Goal: Check status: Check status

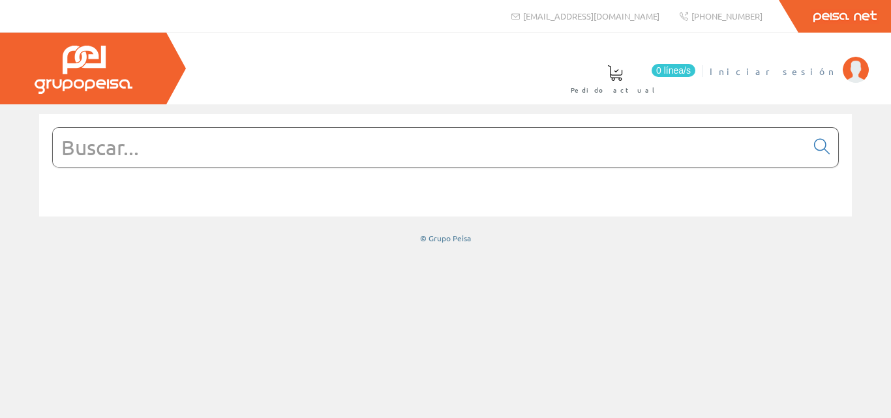
click at [812, 72] on span "Iniciar sesión" at bounding box center [772, 71] width 127 height 13
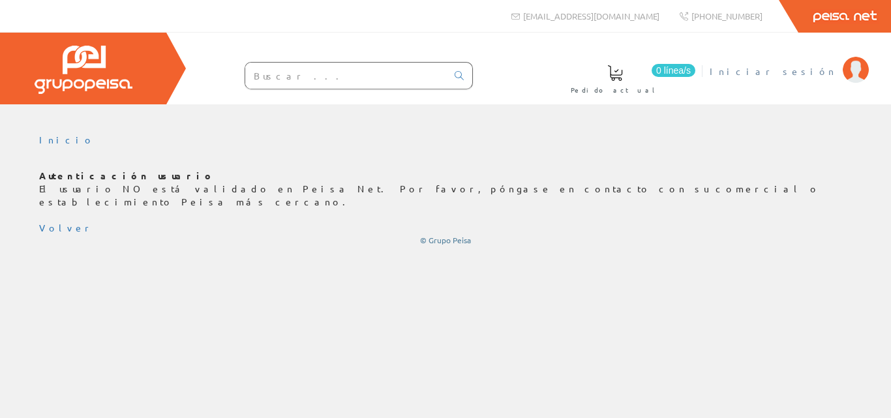
click at [811, 74] on span "Iniciar sesión" at bounding box center [772, 71] width 127 height 13
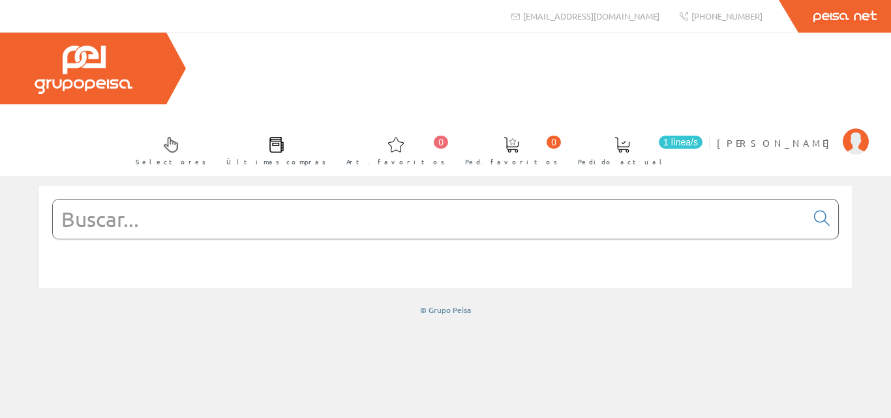
click at [630, 137] on span at bounding box center [622, 145] width 16 height 16
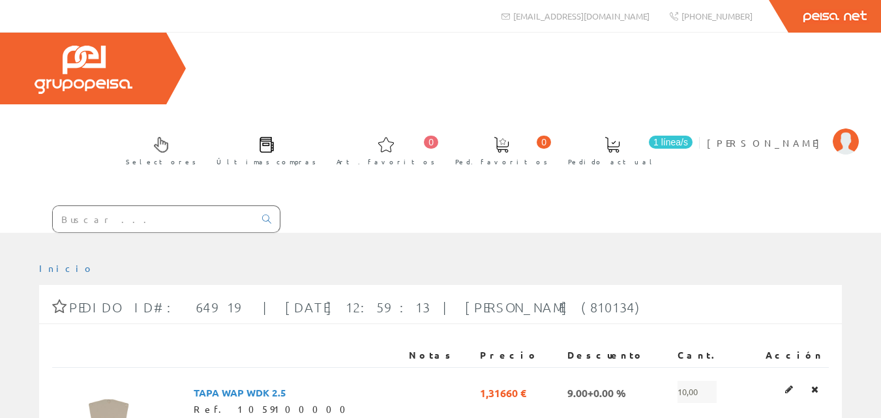
click at [275, 137] on span at bounding box center [267, 145] width 16 height 16
click at [169, 137] on span at bounding box center [161, 145] width 16 height 16
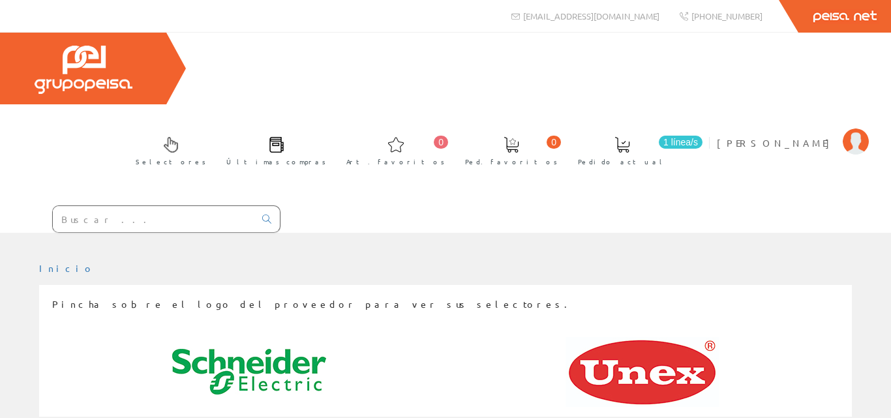
click at [326, 155] on span "Últimas compras" at bounding box center [276, 161] width 100 height 13
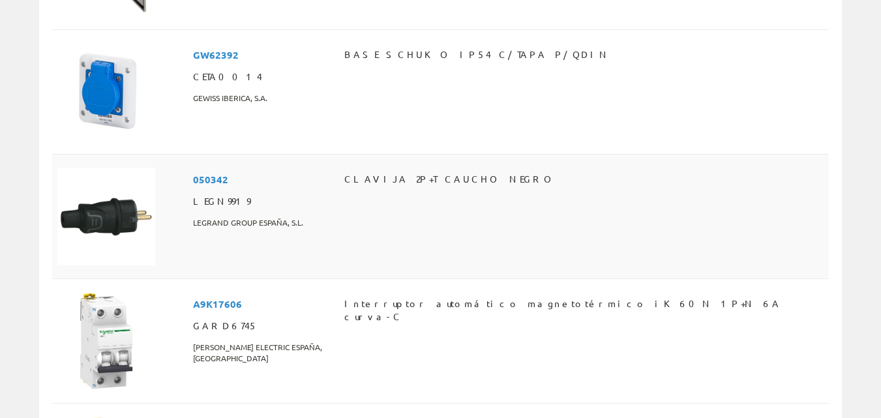
scroll to position [6137, 0]
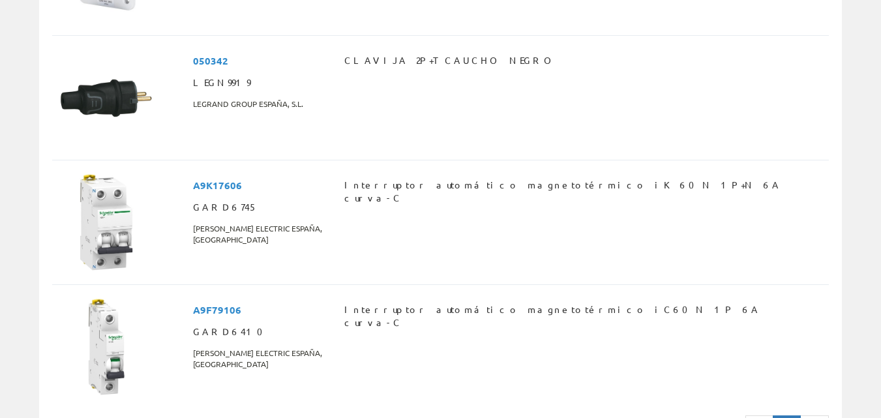
click at [809, 417] on icon at bounding box center [815, 426] width 12 height 9
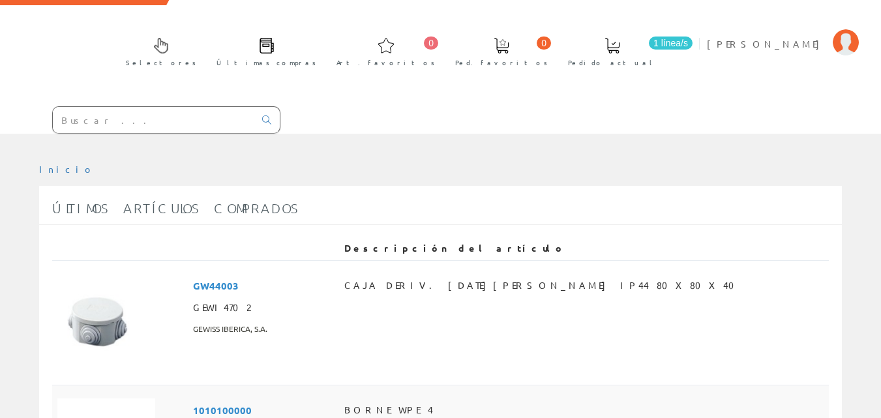
scroll to position [0, 0]
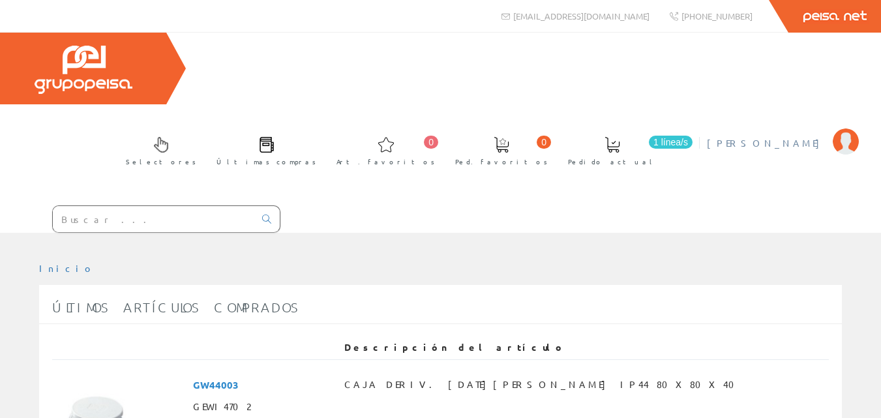
click at [809, 136] on span "[PERSON_NAME]" at bounding box center [766, 142] width 119 height 13
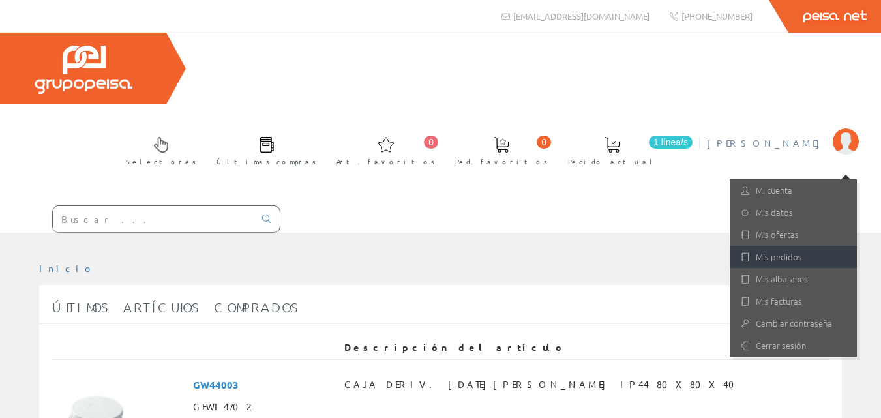
click at [760, 246] on link "Mis pedidos" at bounding box center [793, 257] width 127 height 22
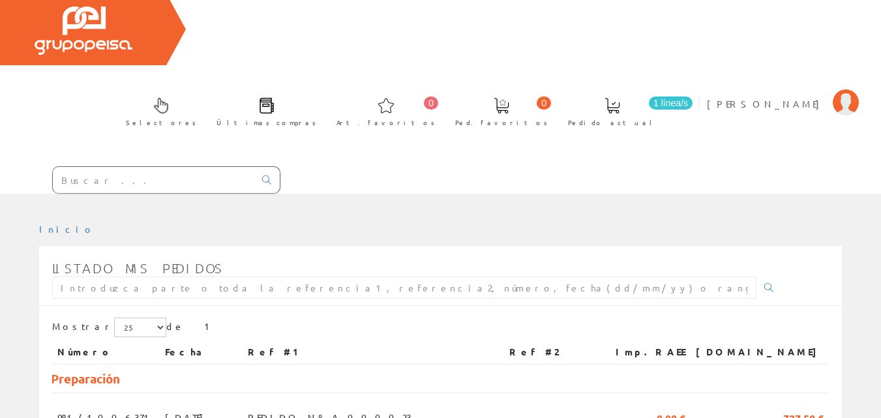
scroll to position [75, 0]
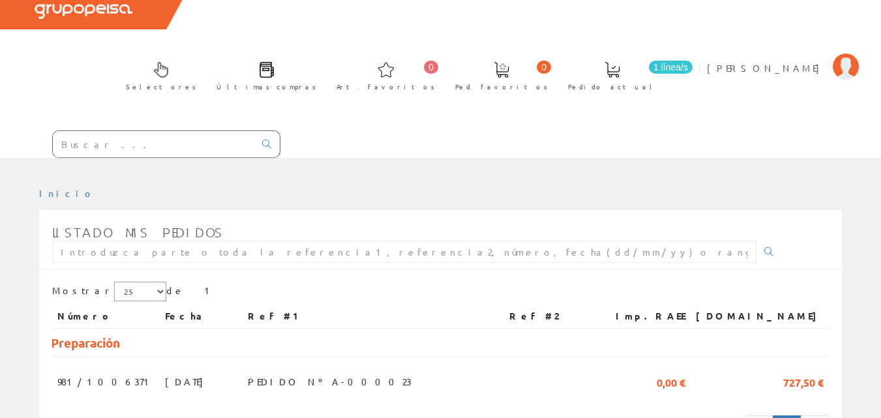
click at [127, 282] on select "5 15 25" at bounding box center [140, 292] width 52 height 20
click at [114, 282] on select "5 15 25" at bounding box center [140, 292] width 52 height 20
click at [423, 357] on td "PEDIDO Nº A-000023" at bounding box center [373, 379] width 261 height 44
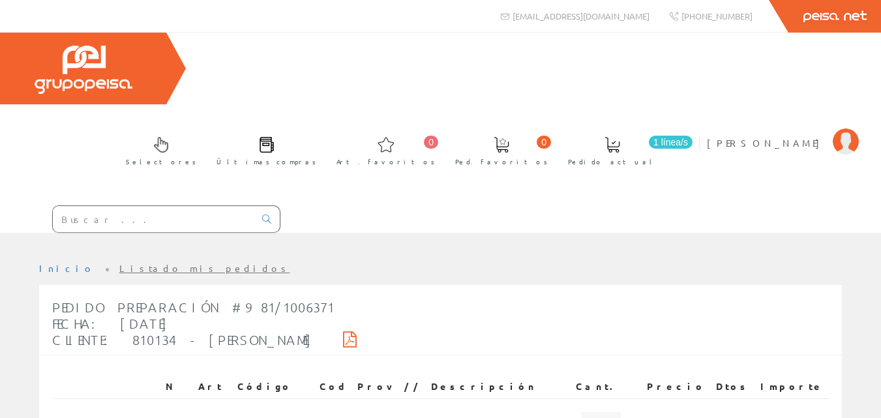
scroll to position [216, 0]
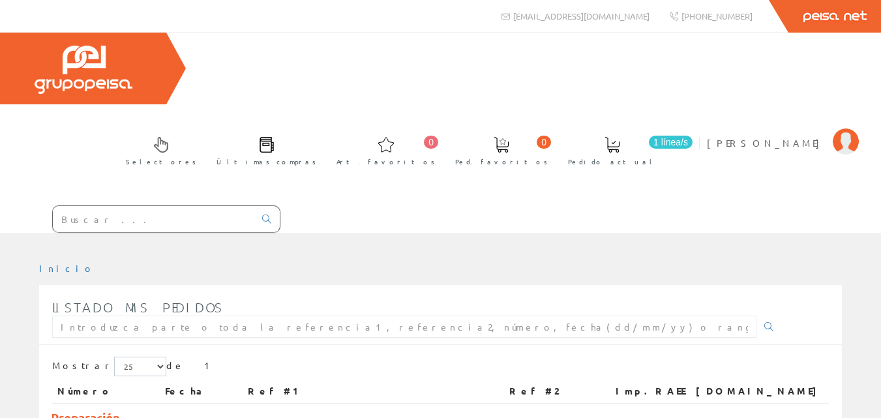
scroll to position [75, 0]
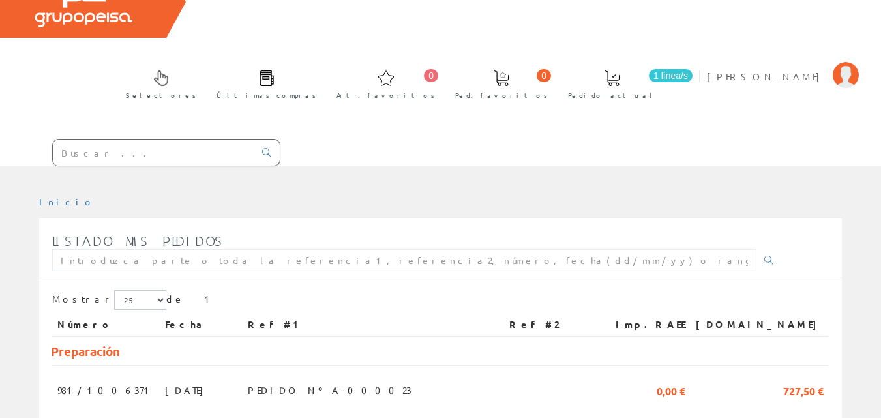
scroll to position [0, 0]
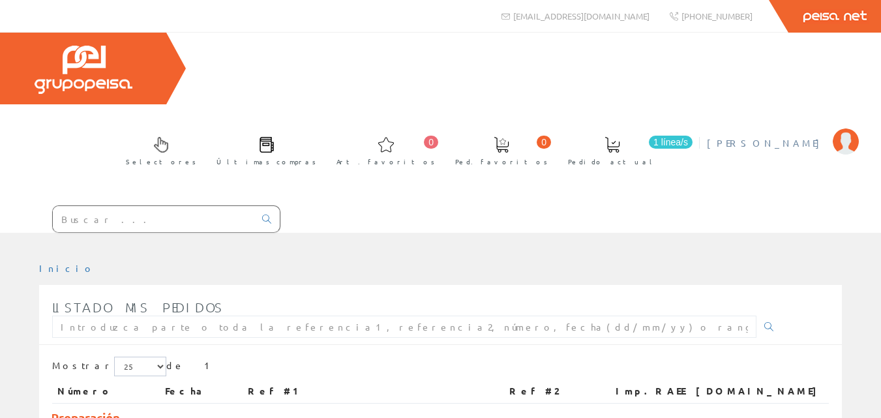
click at [844, 128] on img at bounding box center [846, 141] width 26 height 26
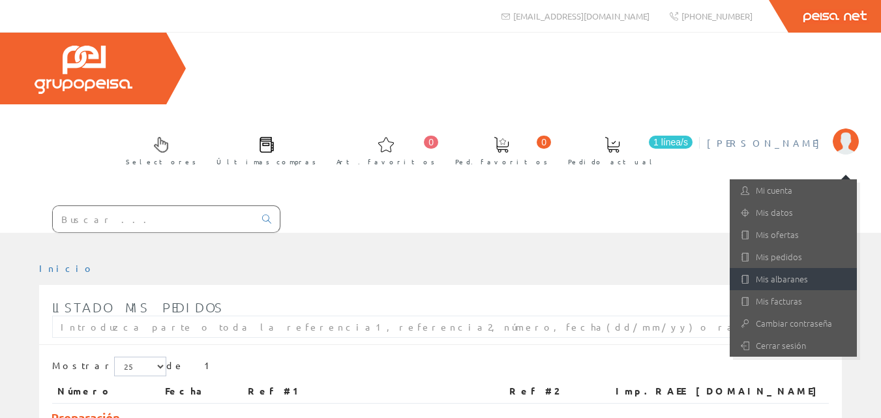
click at [785, 268] on link "Mis albaranes" at bounding box center [793, 279] width 127 height 22
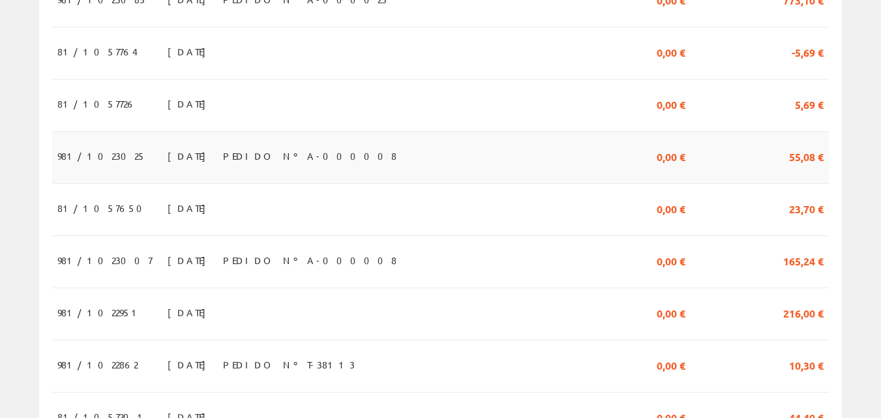
scroll to position [717, 0]
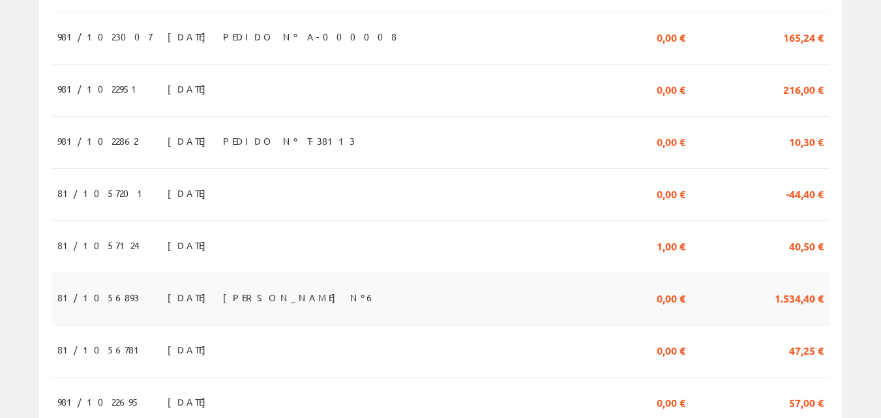
click at [255, 286] on span "[PERSON_NAME] Nº6" at bounding box center [299, 297] width 153 height 22
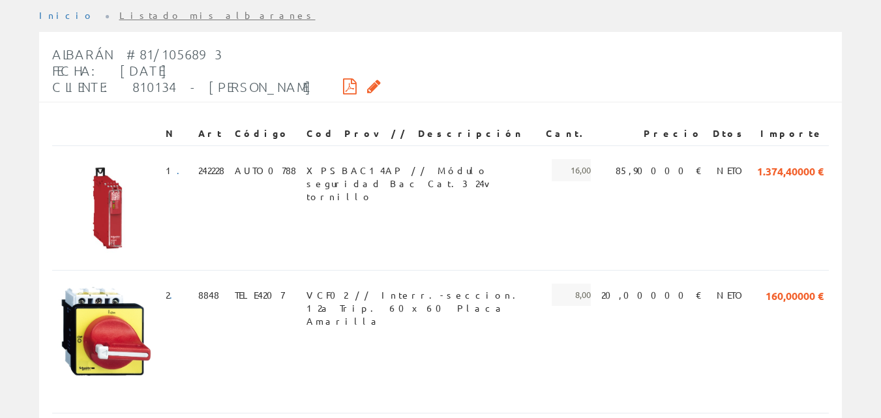
scroll to position [261, 0]
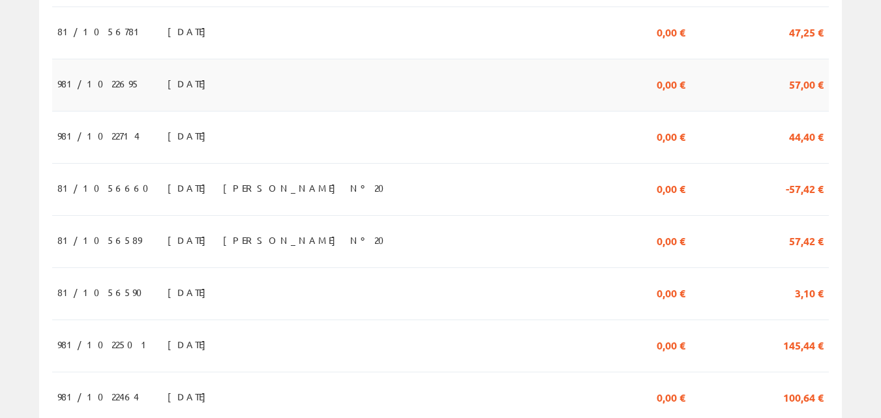
scroll to position [1037, 0]
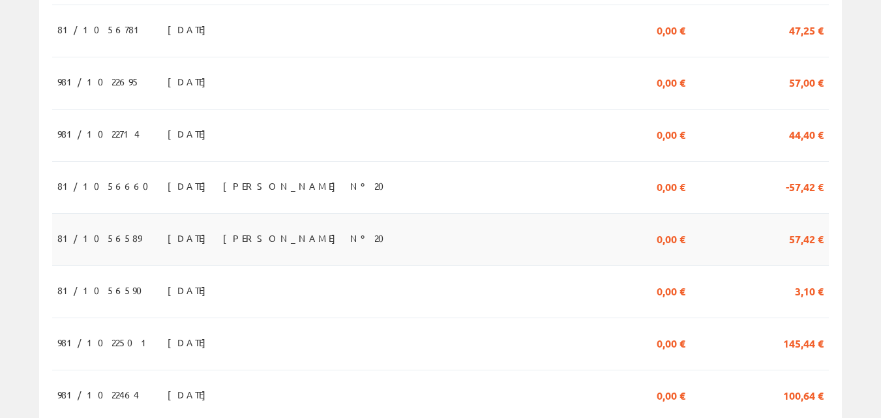
click at [189, 213] on td "16/06/2025" at bounding box center [189, 239] width 55 height 52
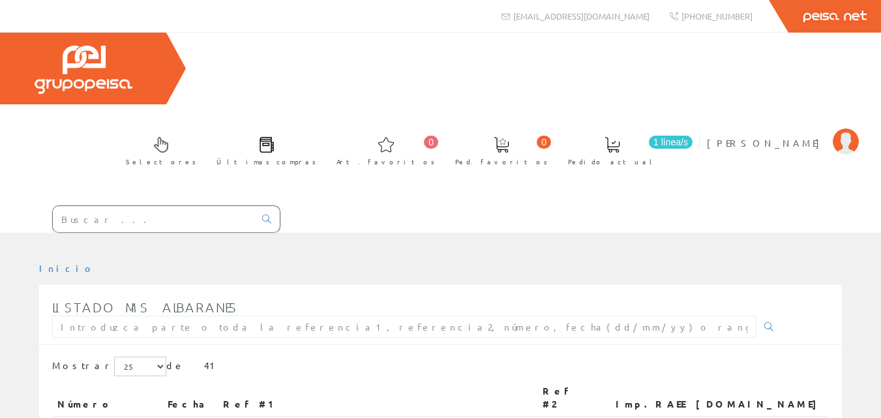
scroll to position [1037, 0]
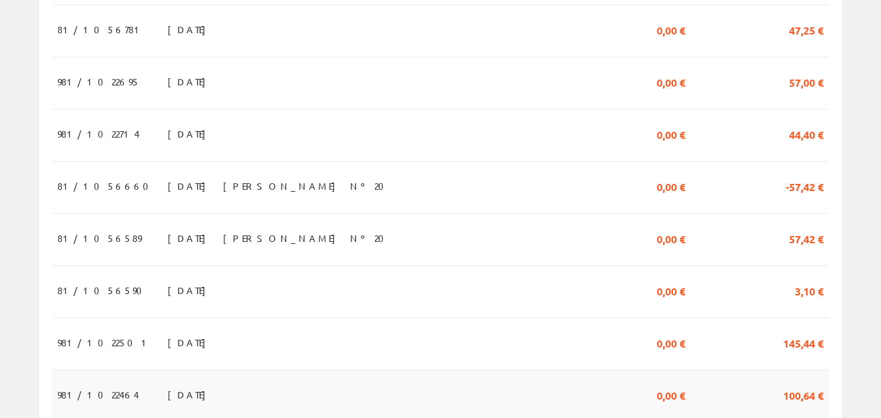
click at [283, 370] on td at bounding box center [378, 396] width 320 height 52
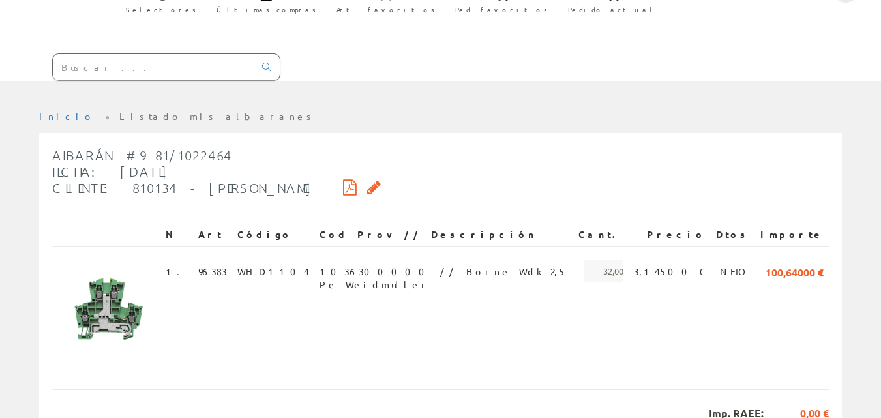
scroll to position [160, 0]
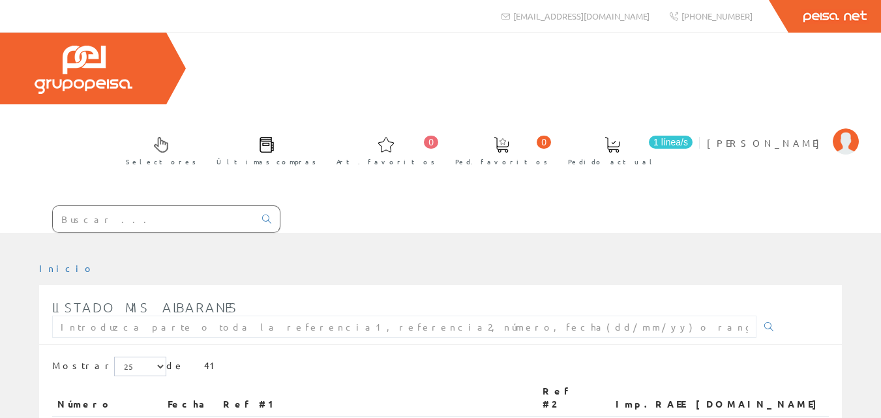
scroll to position [1037, 0]
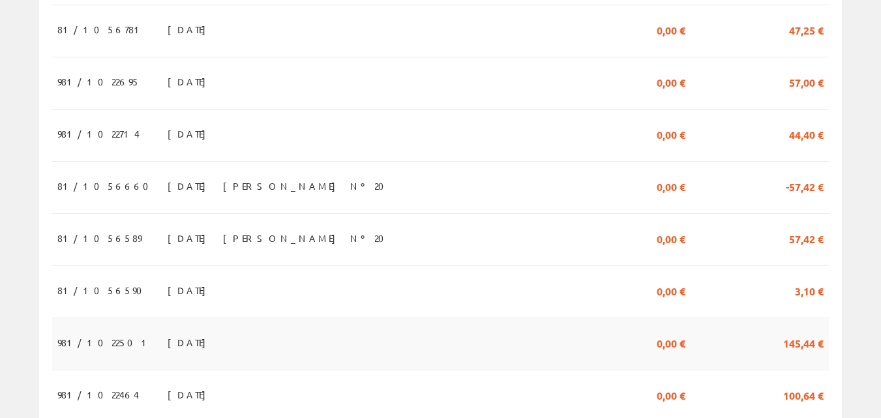
click at [327, 318] on td at bounding box center [378, 344] width 320 height 52
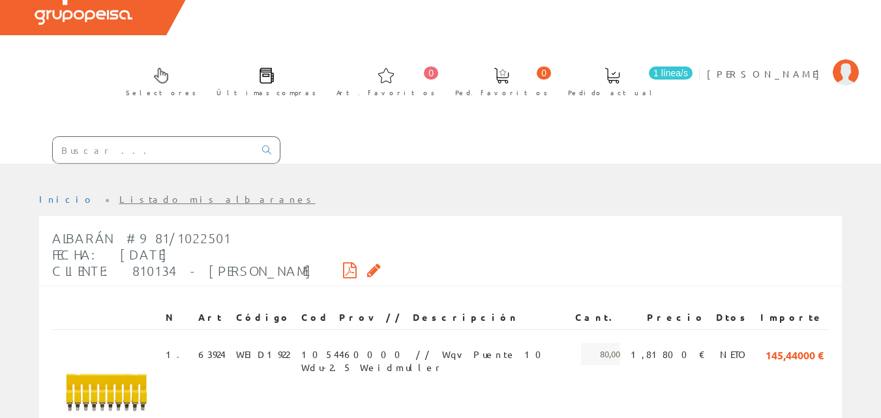
scroll to position [160, 0]
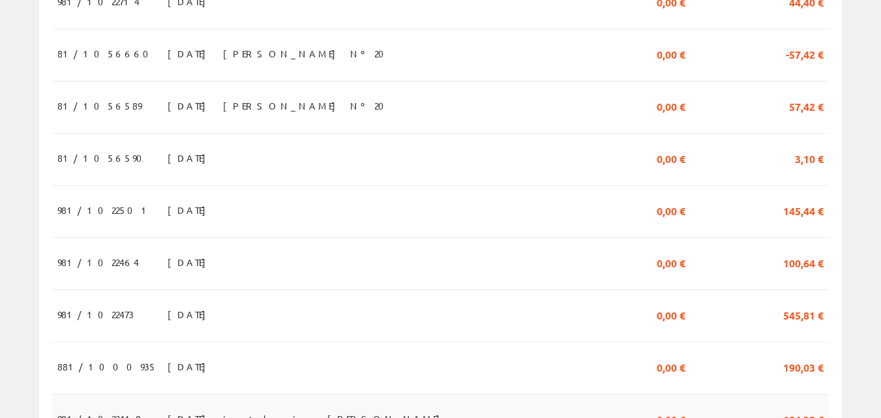
scroll to position [1233, 0]
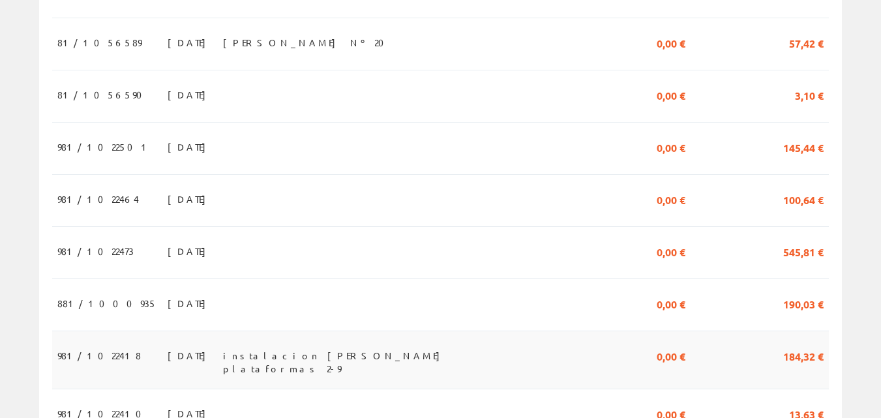
click at [308, 344] on span "instalacion de campo plataformas 2-9" at bounding box center [377, 355] width 309 height 22
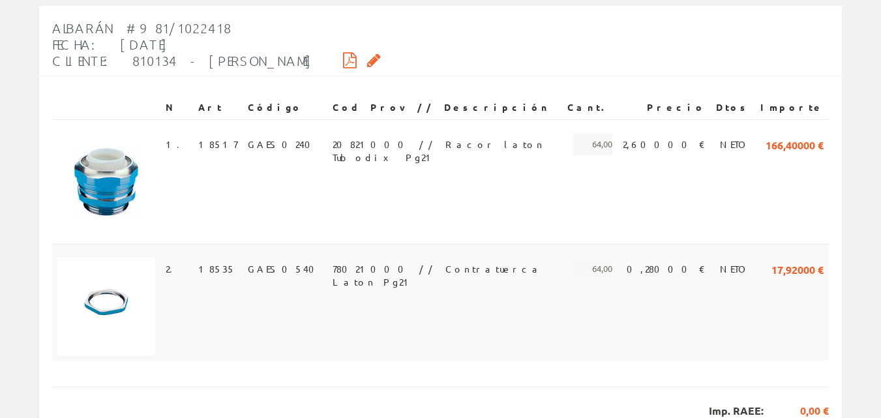
scroll to position [284, 0]
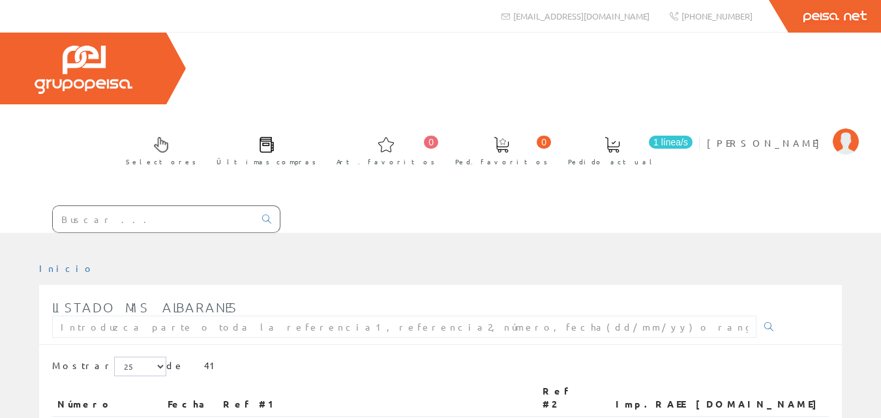
scroll to position [1233, 0]
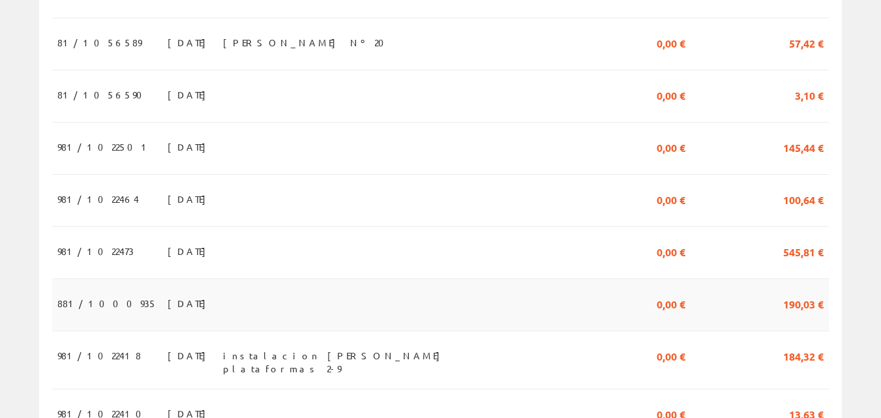
click at [262, 278] on td at bounding box center [378, 304] width 320 height 52
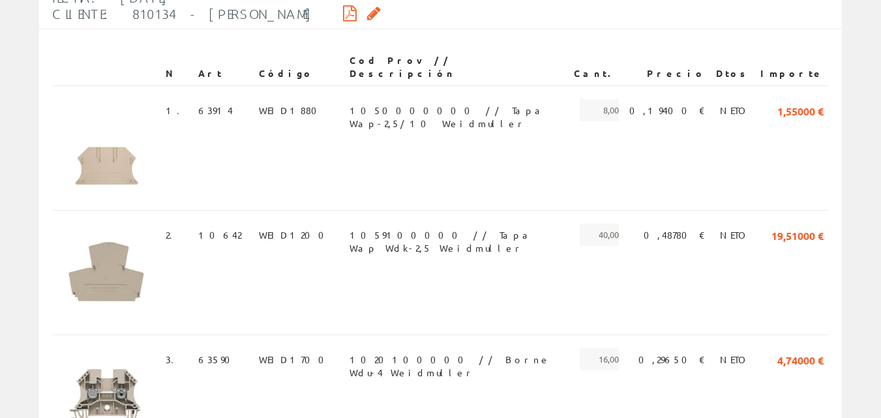
scroll to position [658, 0]
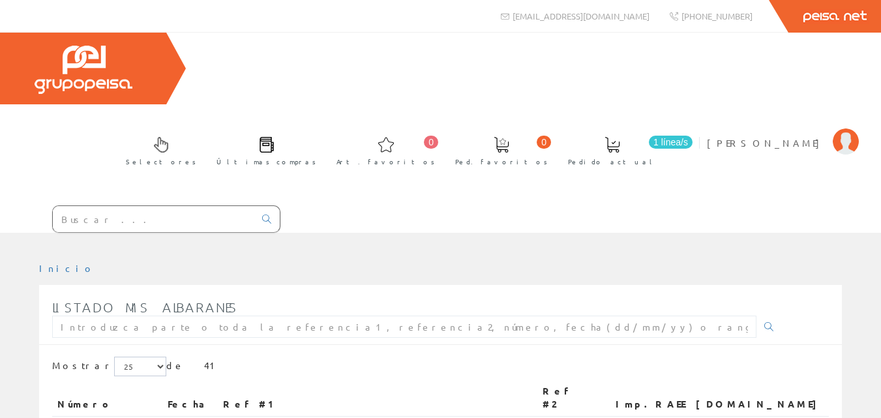
scroll to position [1233, 0]
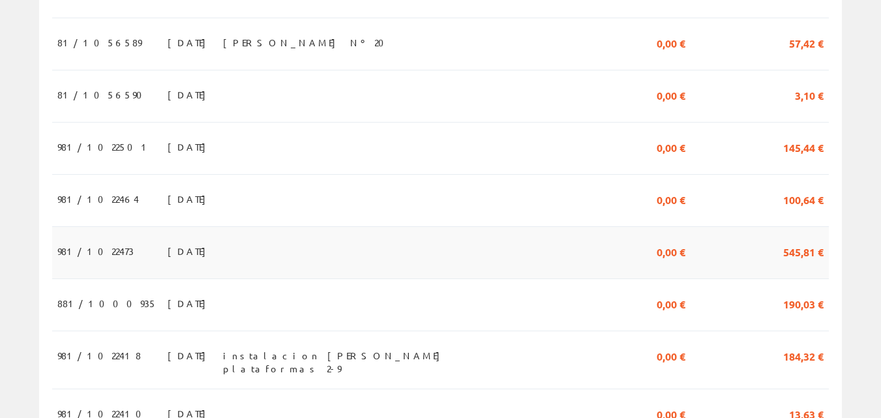
click at [351, 226] on td at bounding box center [378, 252] width 320 height 52
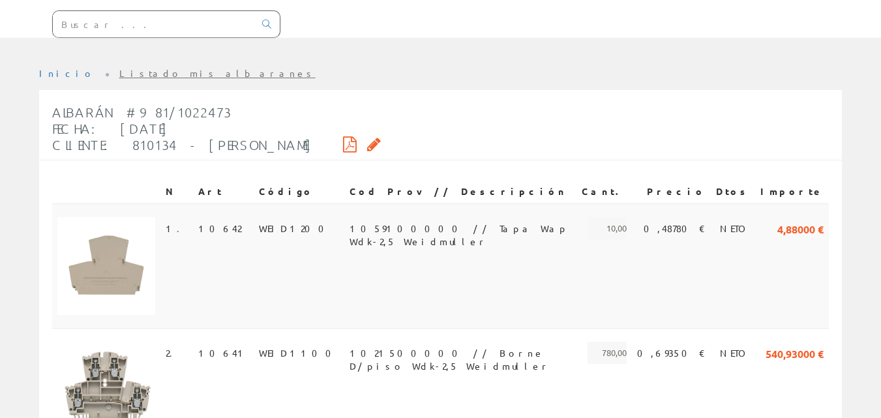
scroll to position [261, 0]
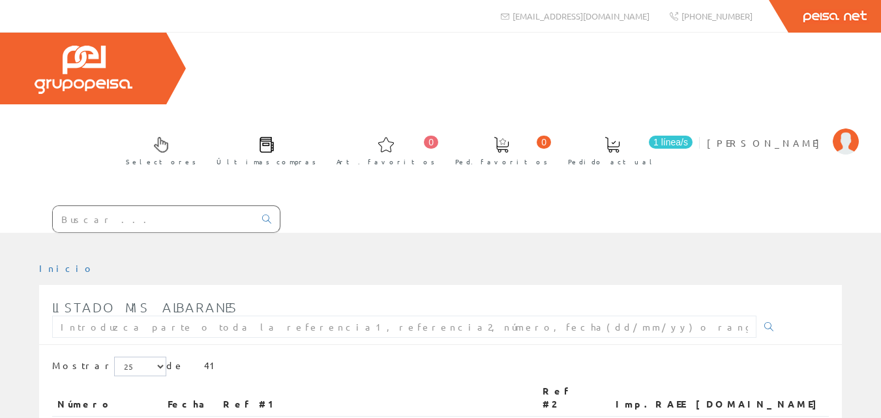
scroll to position [1233, 0]
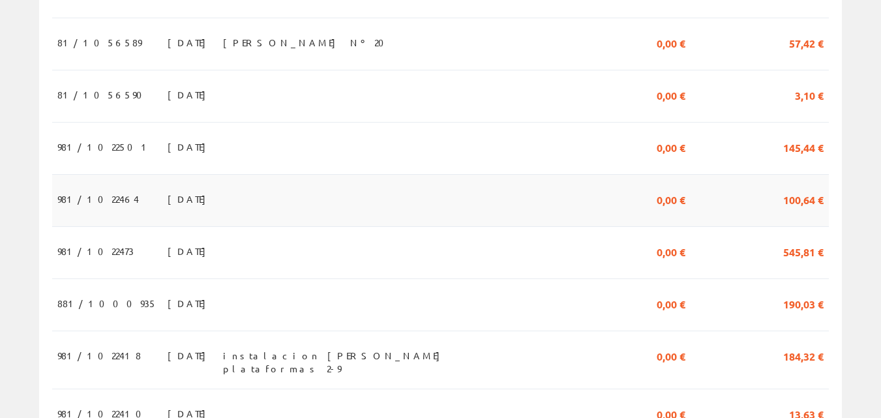
click at [285, 174] on td at bounding box center [378, 200] width 320 height 52
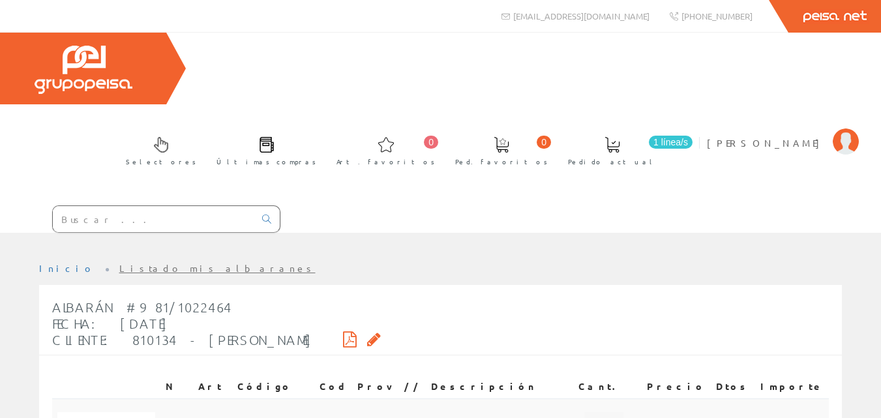
scroll to position [160, 0]
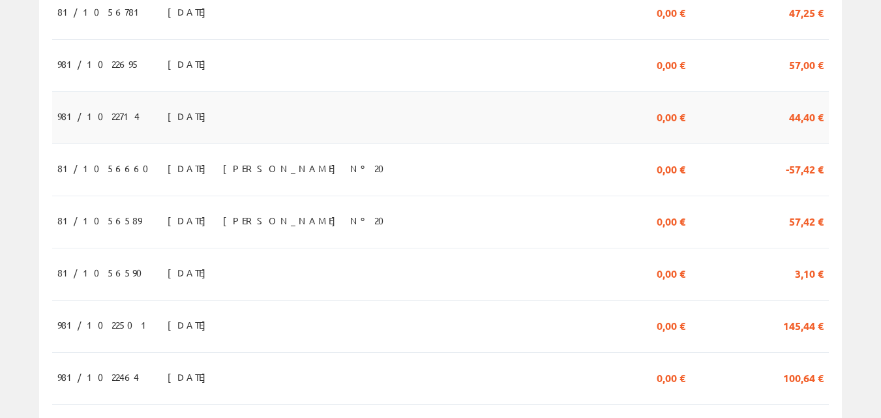
scroll to position [1037, 0]
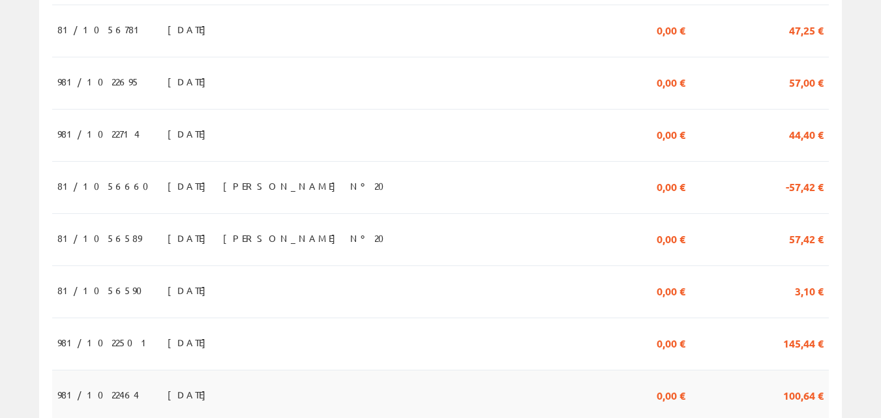
click at [253, 370] on td at bounding box center [378, 396] width 320 height 52
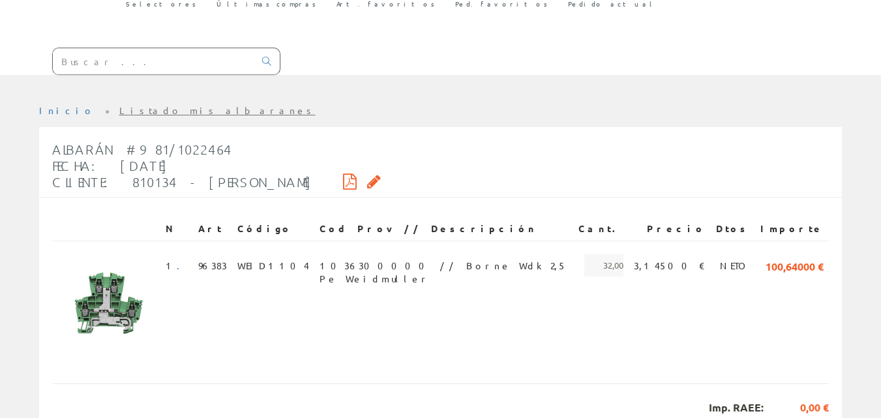
scroll to position [160, 0]
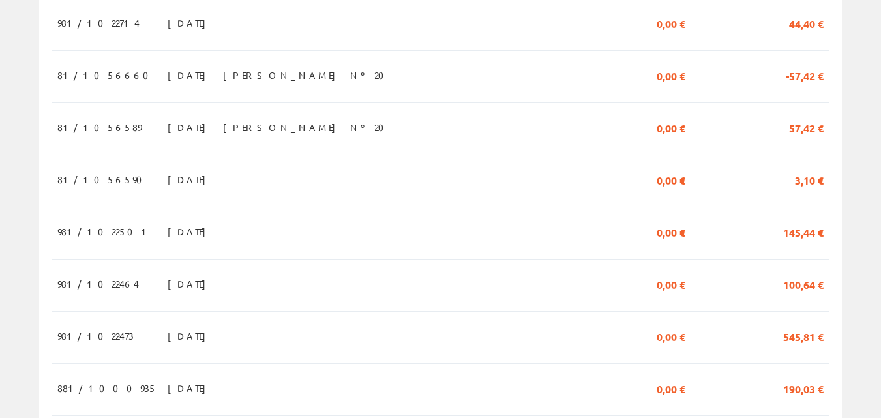
scroll to position [1314, 0]
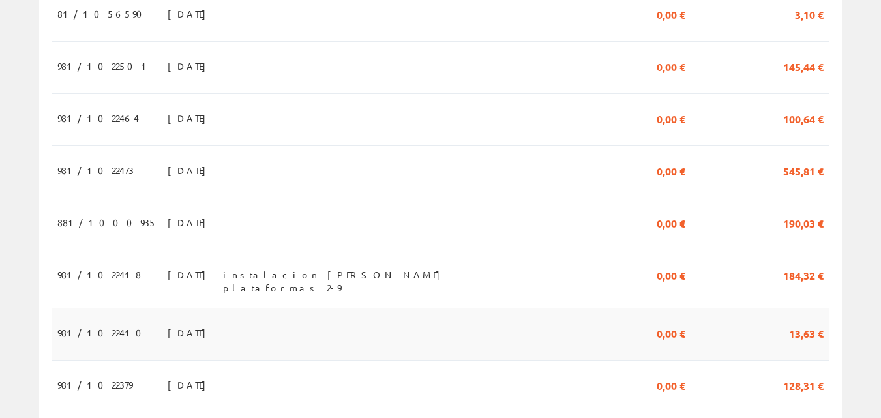
click at [218, 308] on td "22/05/2025" at bounding box center [189, 334] width 55 height 52
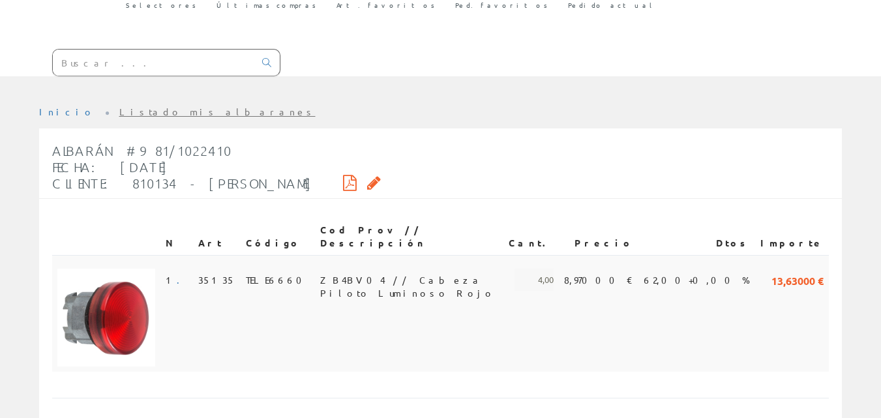
scroll to position [160, 0]
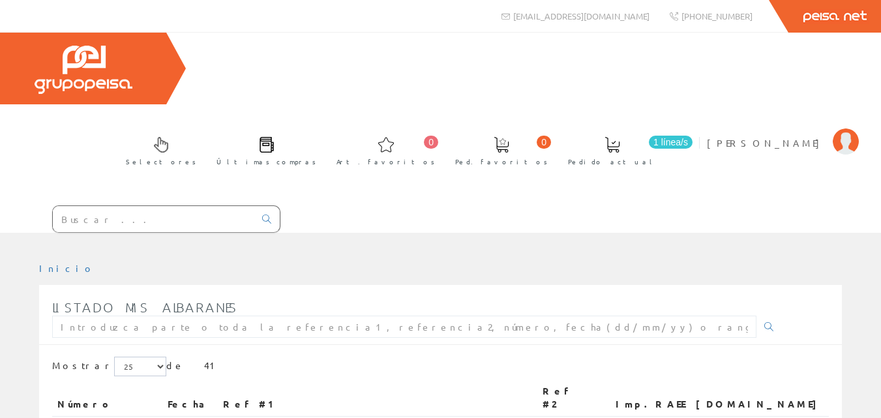
scroll to position [1314, 0]
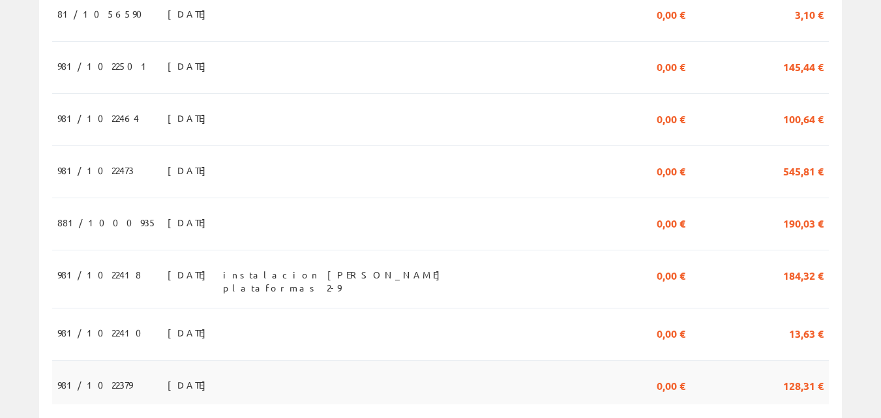
click at [243, 360] on td at bounding box center [378, 382] width 320 height 44
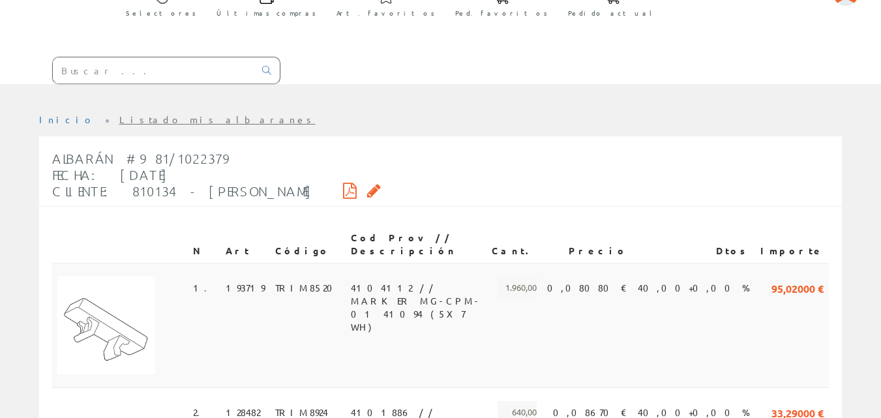
scroll to position [154, 0]
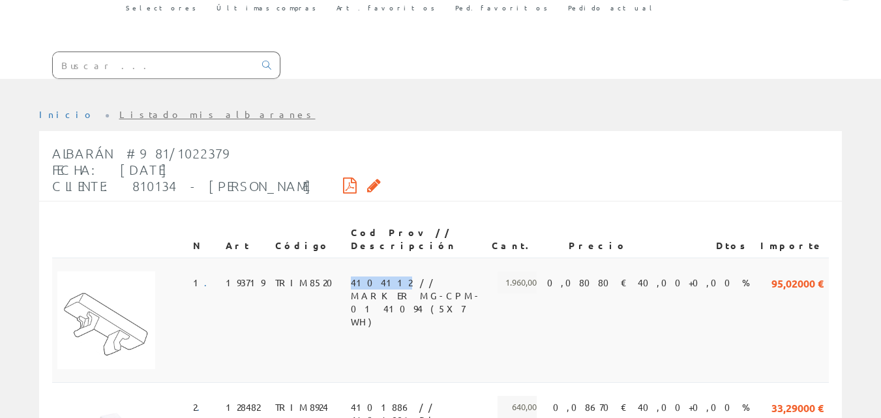
drag, startPoint x: 327, startPoint y: 196, endPoint x: 363, endPoint y: 202, distance: 37.1
click at [363, 258] on td "4104112 // MARKER MG-CPM-01 41094 (5X7 WH)" at bounding box center [416, 320] width 141 height 125
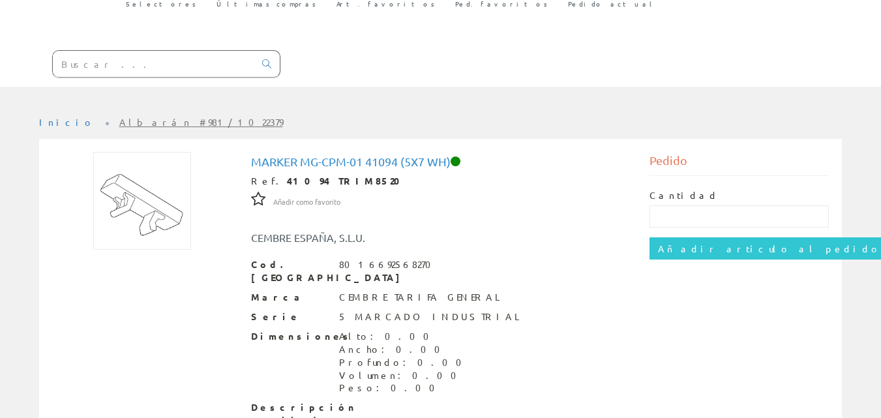
scroll to position [31, 0]
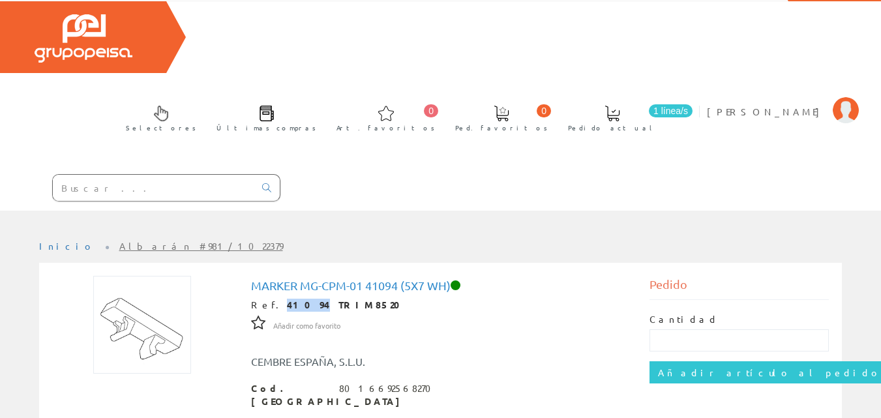
drag, startPoint x: 296, startPoint y: 233, endPoint x: 271, endPoint y: 235, distance: 24.9
click at [287, 299] on strong "41094 TRIM8520" at bounding box center [348, 305] width 122 height 12
copy strong "41094"
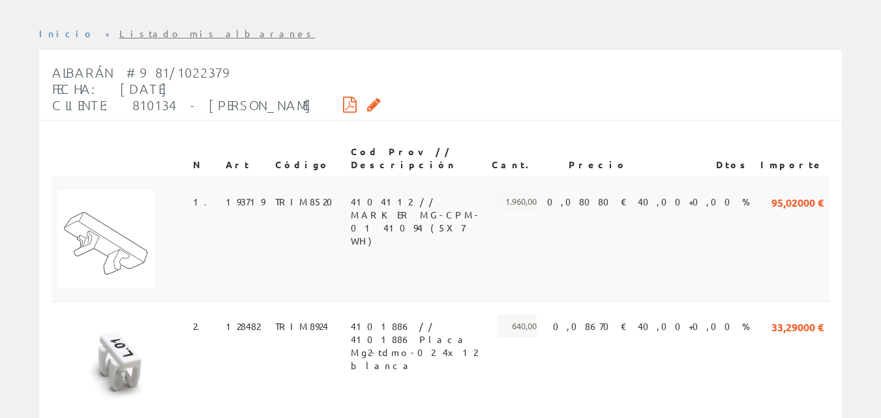
scroll to position [284, 0]
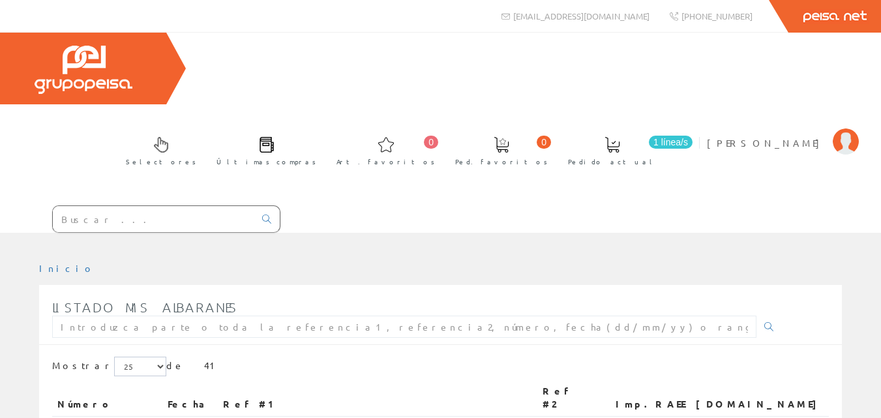
scroll to position [1314, 0]
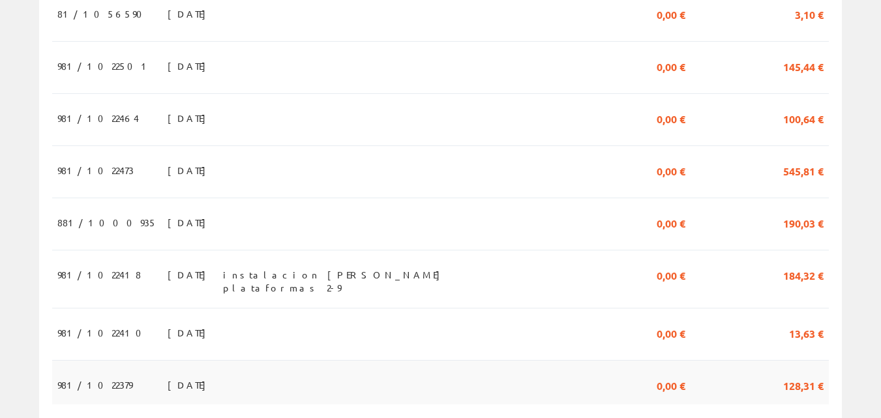
click at [218, 360] on td "21/05/2025" at bounding box center [189, 382] width 55 height 44
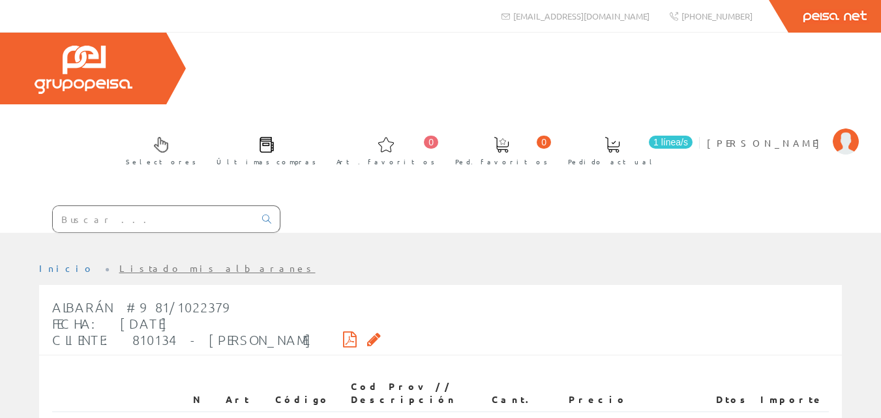
scroll to position [284, 0]
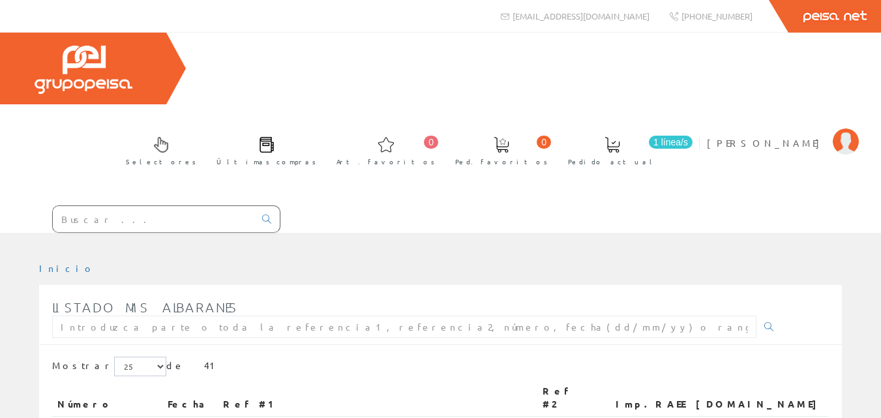
scroll to position [1314, 0]
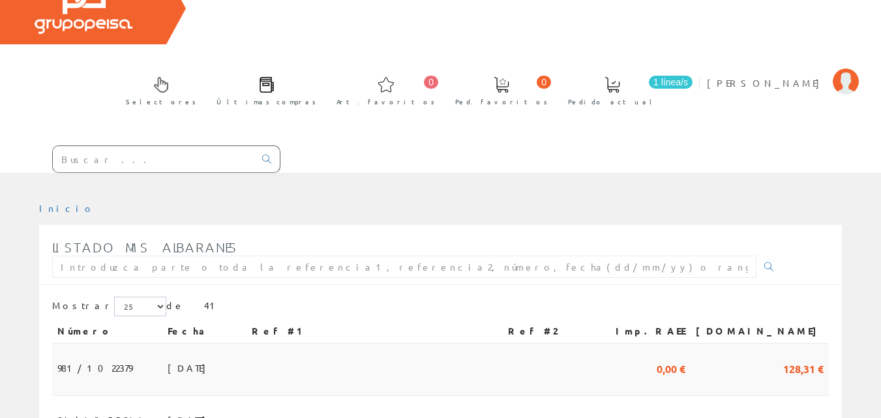
scroll to position [196, 0]
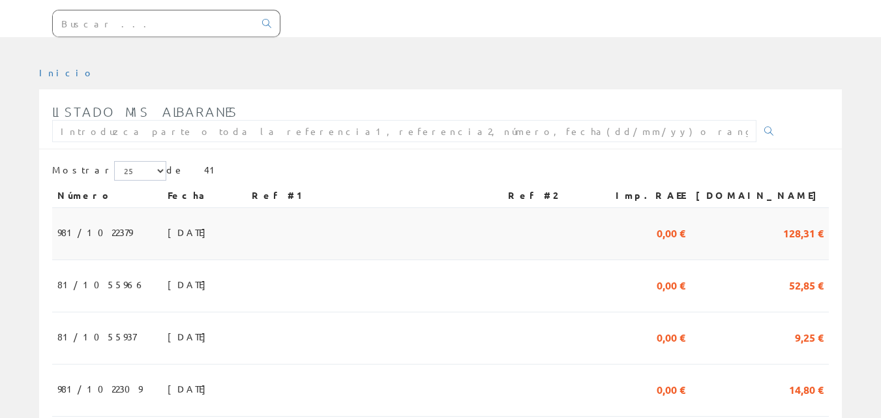
click at [221, 208] on td "[DATE]" at bounding box center [204, 234] width 84 height 52
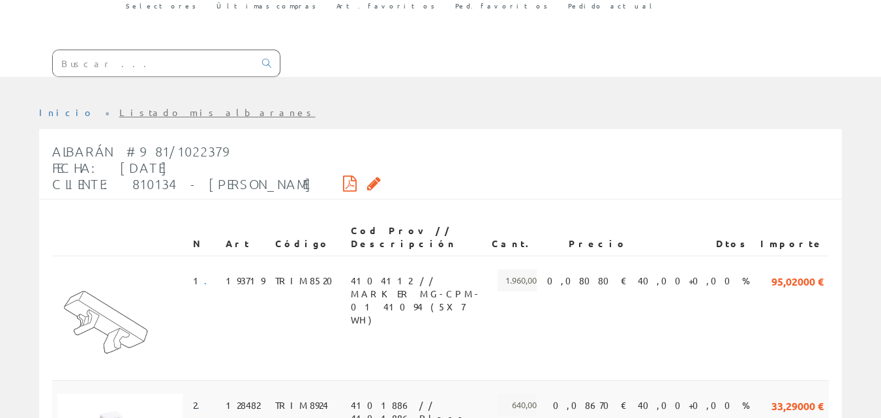
scroll to position [284, 0]
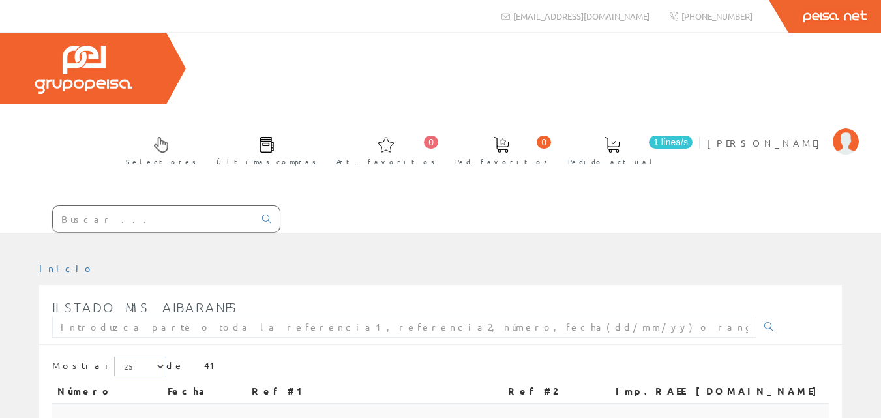
scroll to position [196, 0]
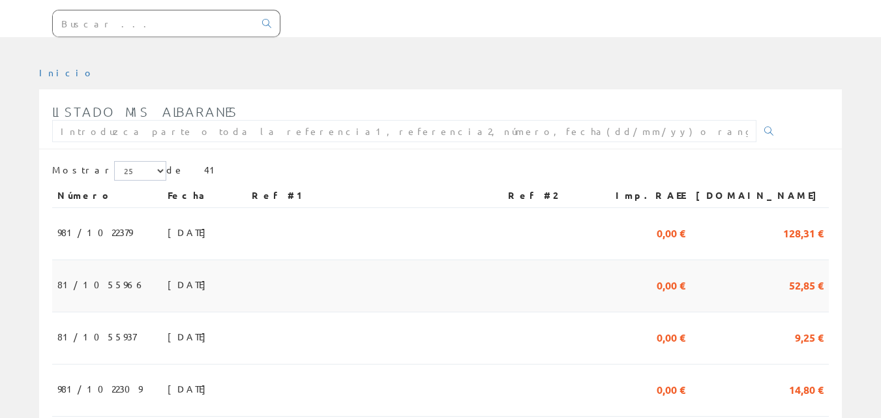
click at [204, 260] on td "[DATE]" at bounding box center [204, 286] width 84 height 52
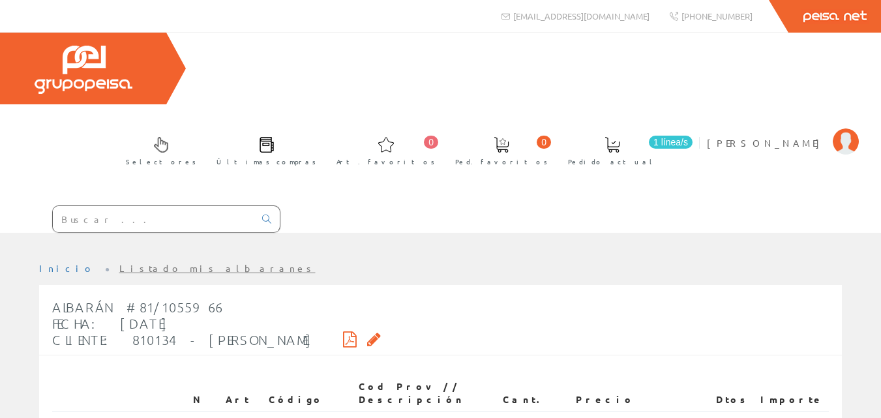
scroll to position [261, 0]
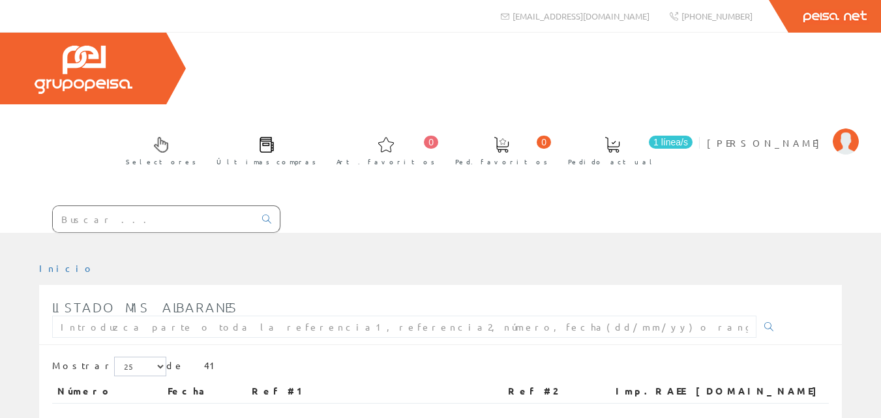
scroll to position [196, 0]
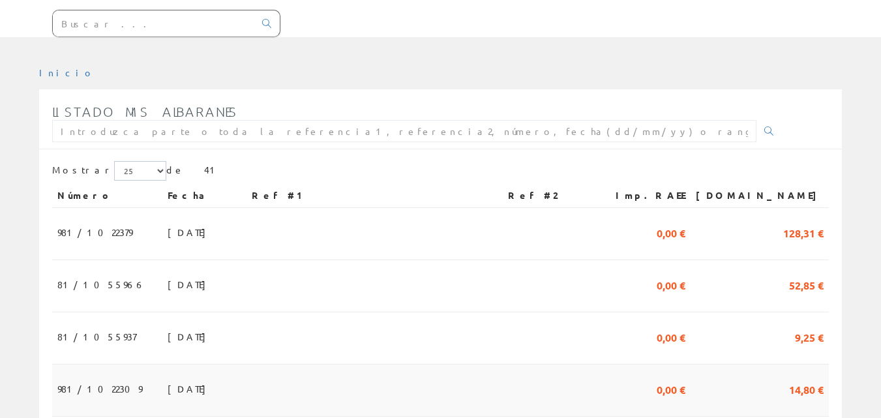
click at [239, 365] on td "15/05/2025" at bounding box center [204, 391] width 84 height 52
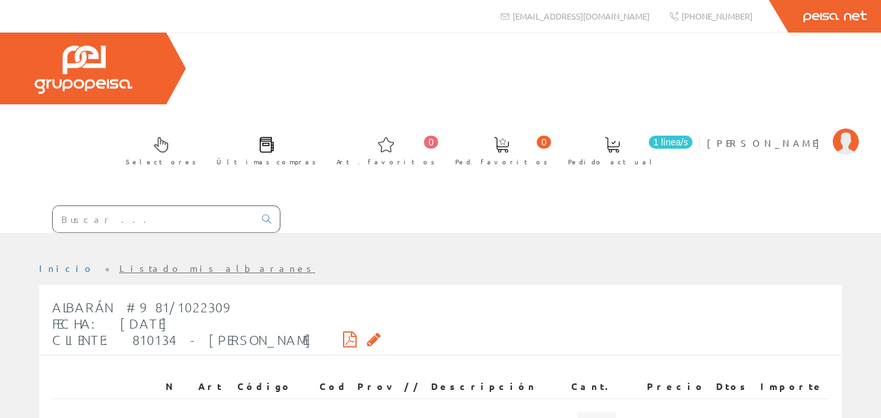
scroll to position [160, 0]
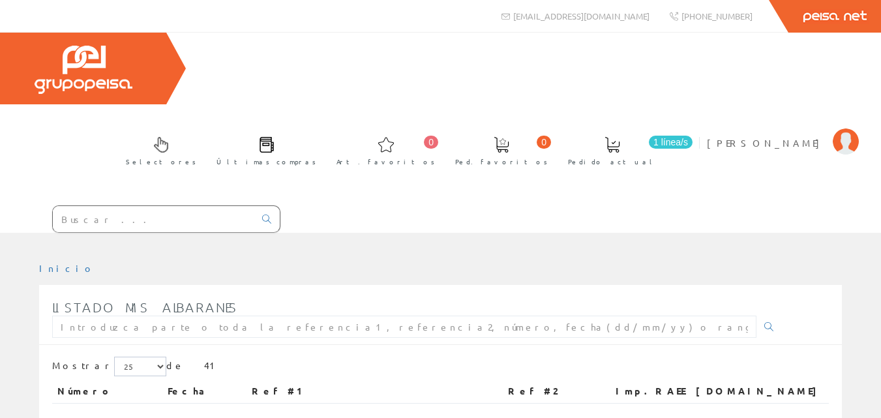
scroll to position [196, 0]
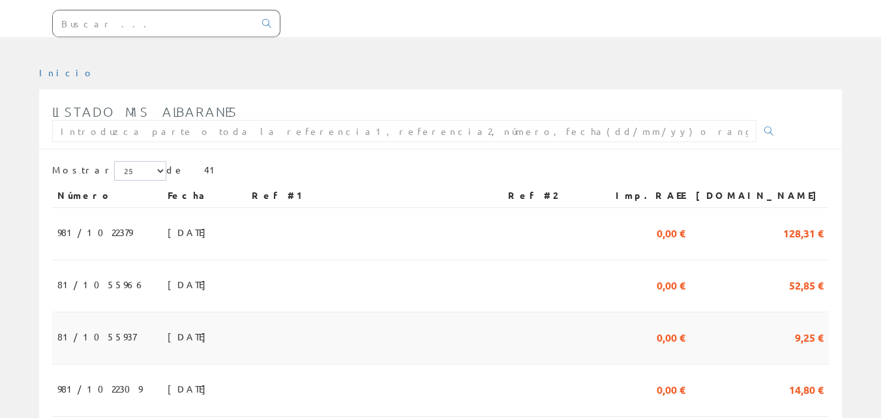
click at [217, 312] on td "[DATE]" at bounding box center [204, 338] width 84 height 52
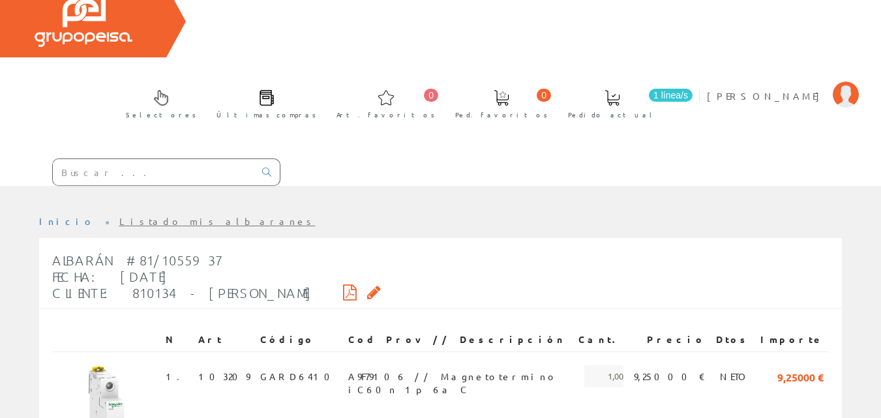
scroll to position [160, 0]
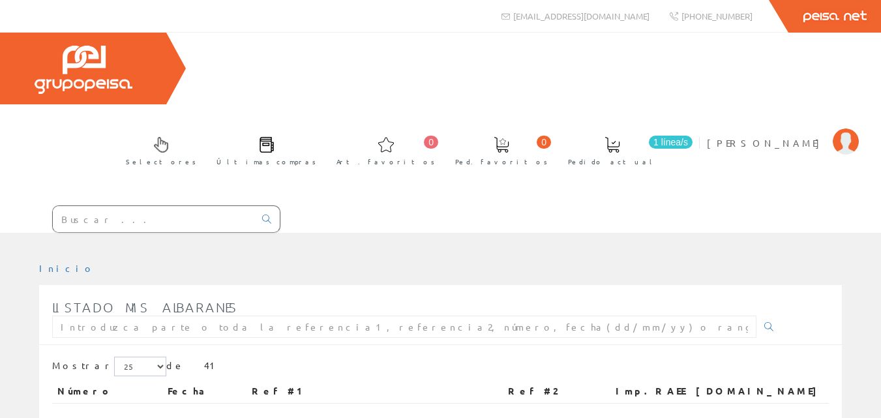
scroll to position [196, 0]
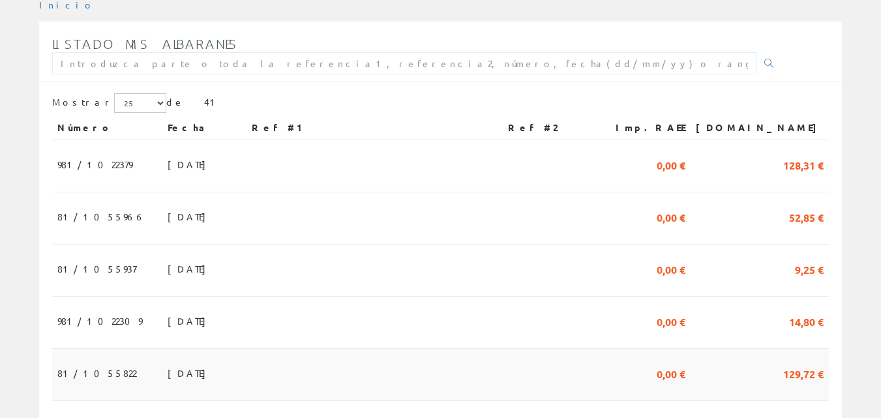
scroll to position [326, 0]
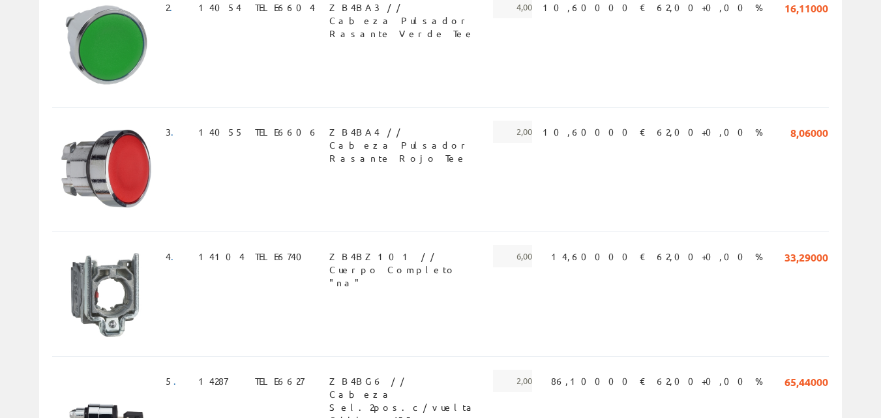
scroll to position [658, 0]
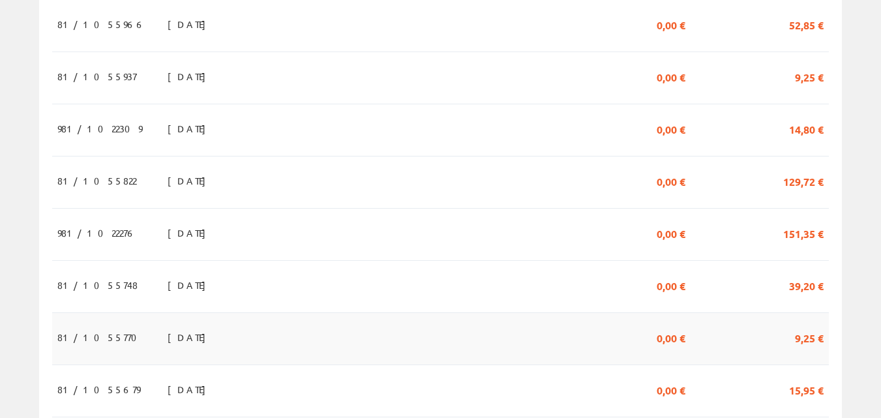
scroll to position [456, 0]
click at [246, 260] on td "[DATE]" at bounding box center [204, 286] width 84 height 52
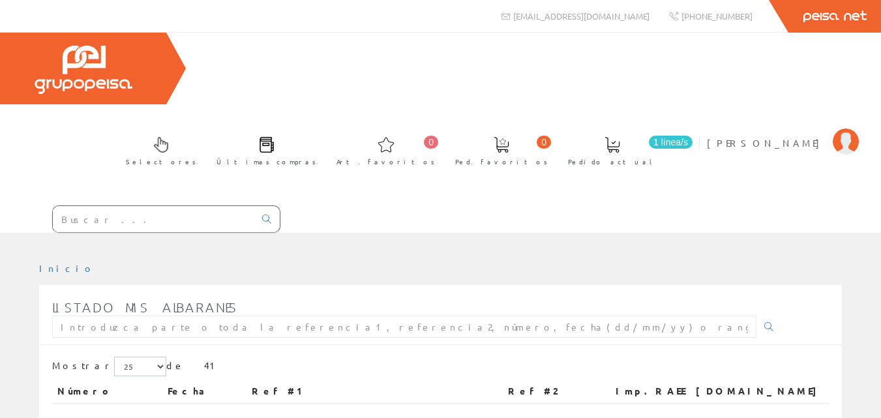
scroll to position [456, 0]
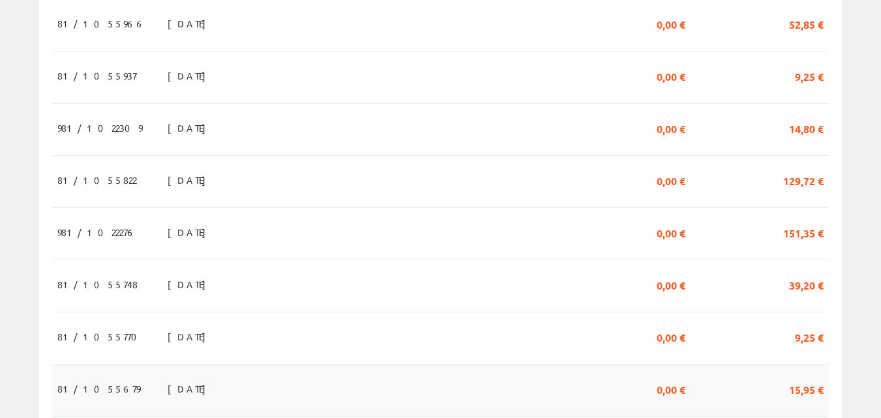
click at [237, 365] on td "[DATE]" at bounding box center [204, 391] width 84 height 52
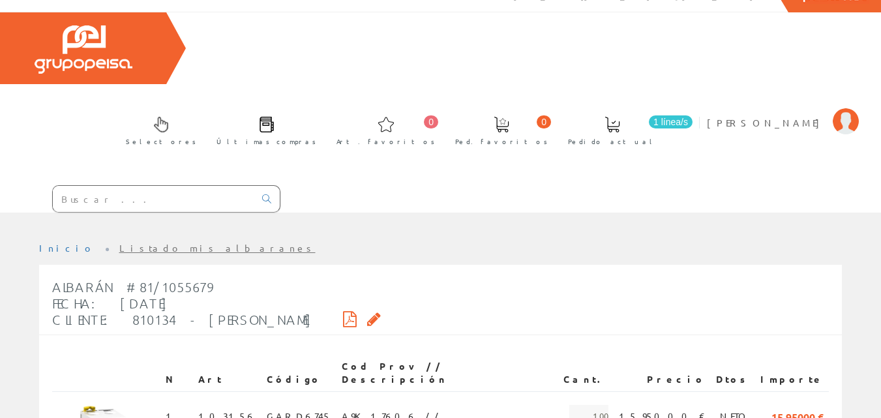
scroll to position [160, 0]
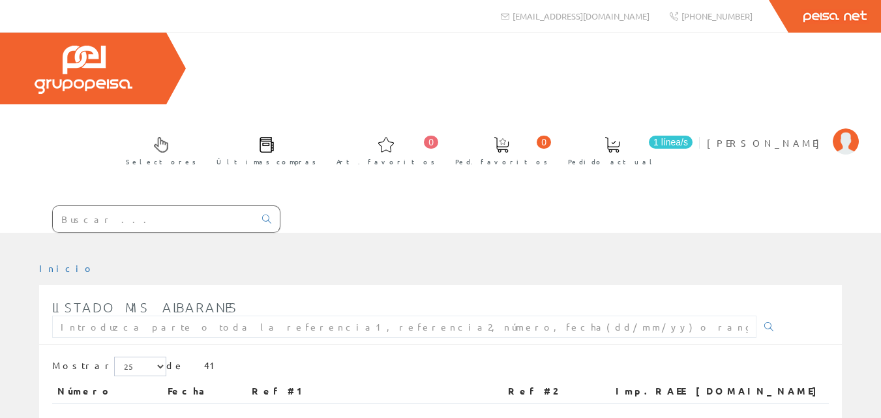
scroll to position [456, 0]
